Goal: Book appointment/travel/reservation

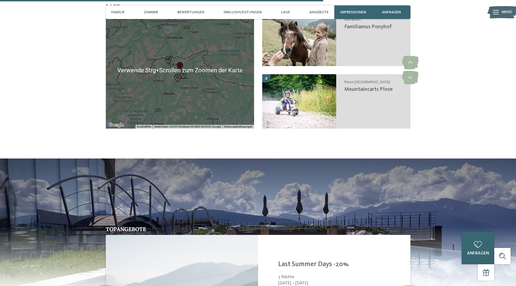
scroll to position [1089, 0]
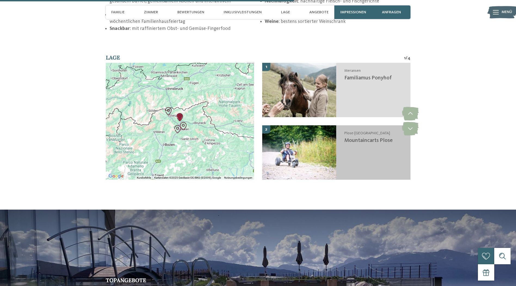
click at [376, 143] on span "Mountaincarts Plose" at bounding box center [369, 140] width 48 height 5
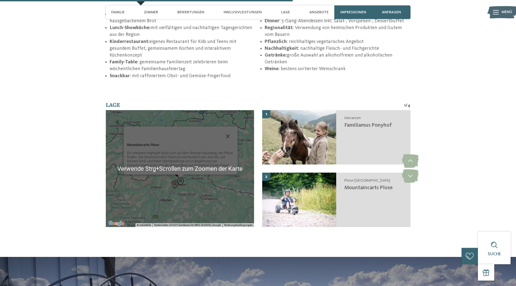
scroll to position [1086, 0]
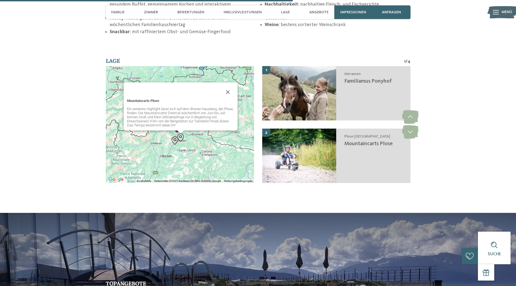
click at [193, 148] on div "Mountaincarts Plose Ein weiteres Highlight lässt sich auf dem Brixner Hausberg,…" at bounding box center [180, 124] width 148 height 117
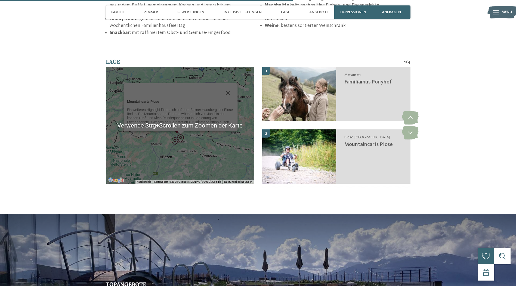
scroll to position [1084, 0]
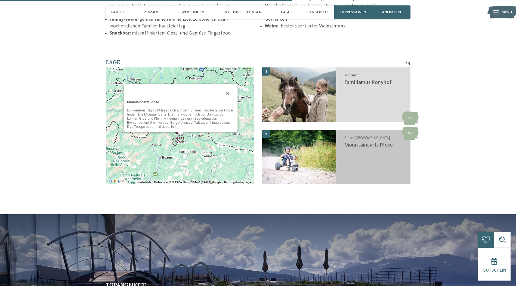
click at [345, 142] on div "Plose-[GEOGRAPHIC_DATA] Mountaincarts Plose" at bounding box center [373, 157] width 74 height 54
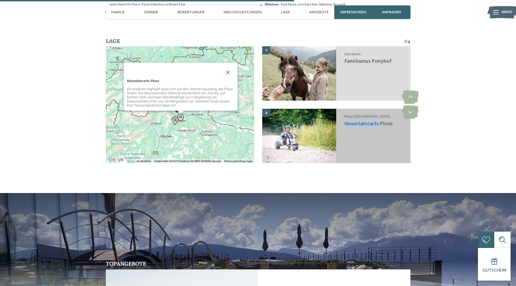
click at [345, 142] on div "Plose-[GEOGRAPHIC_DATA] Mountaincarts Plose" at bounding box center [373, 136] width 74 height 54
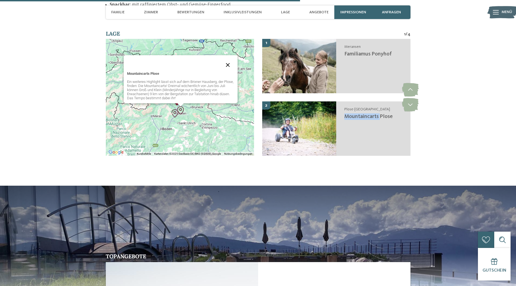
click at [227, 63] on button "Schließen" at bounding box center [228, 65] width 13 height 13
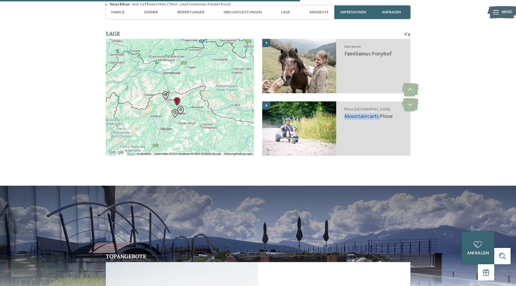
click at [173, 114] on img "Mineralienmuseum" at bounding box center [175, 113] width 13 height 13
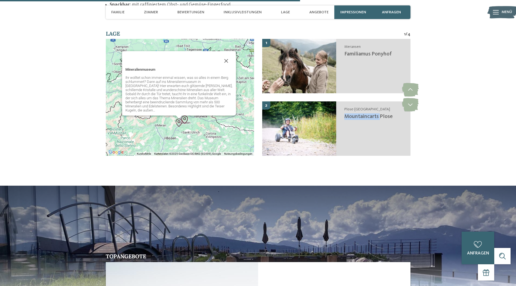
click at [186, 118] on img "Mountaincarts Plose" at bounding box center [185, 120] width 13 height 13
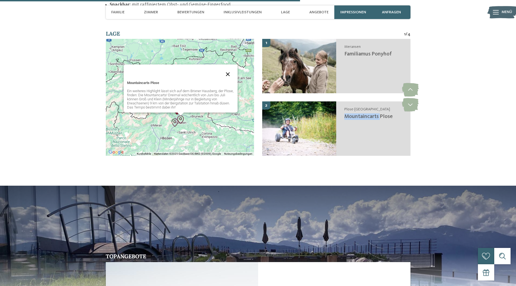
click at [229, 73] on button "Schließen" at bounding box center [228, 74] width 13 height 13
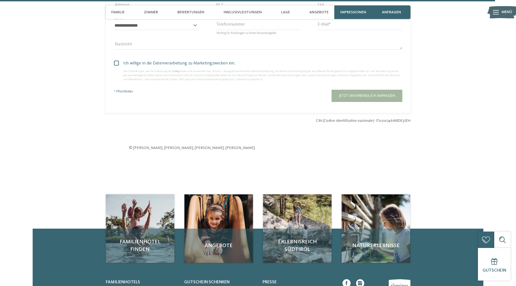
scroll to position [1926, 0]
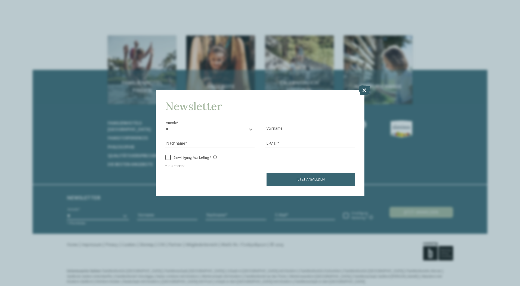
click at [363, 88] on icon at bounding box center [365, 90] width 12 height 10
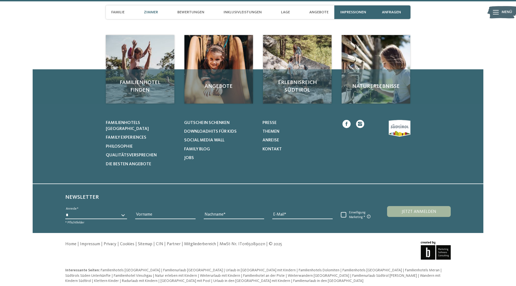
click at [153, 10] on span "Zimmer" at bounding box center [151, 12] width 14 height 5
click at [154, 11] on span "Zimmer" at bounding box center [151, 12] width 14 height 5
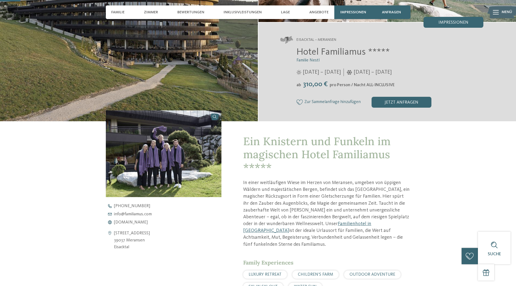
scroll to position [0, 0]
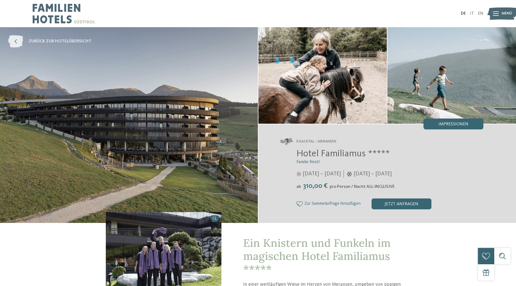
click at [72, 42] on span "zurück zur Hotelübersicht" at bounding box center [60, 41] width 63 height 6
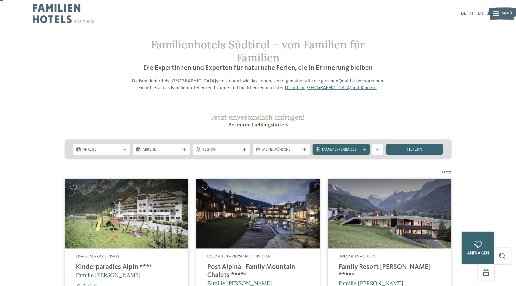
scroll to position [27, 0]
